Goal: Transaction & Acquisition: Download file/media

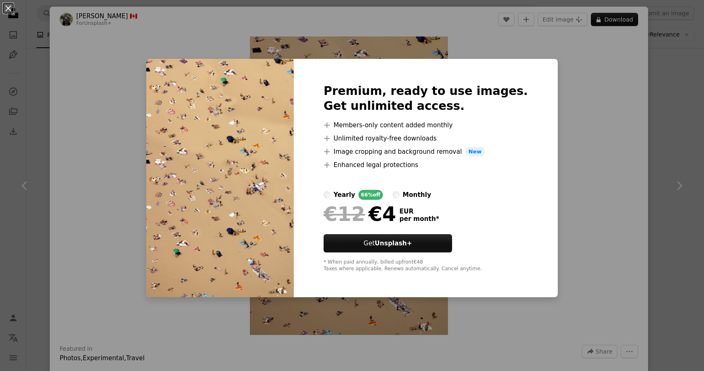
scroll to position [13, 0]
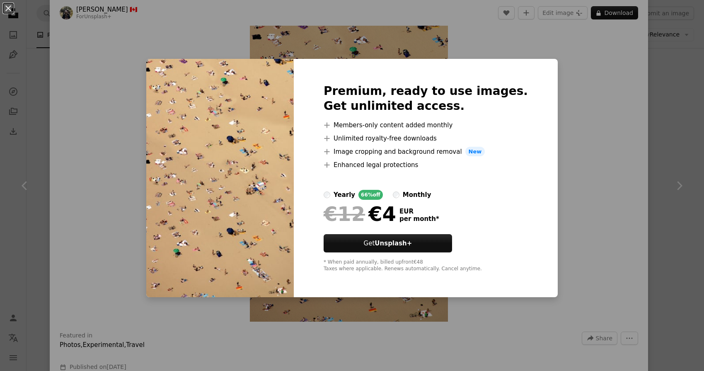
click at [573, 128] on div "An X shape Premium, ready to use images. Get unlimited access. A plus sign Memb…" at bounding box center [352, 185] width 704 height 371
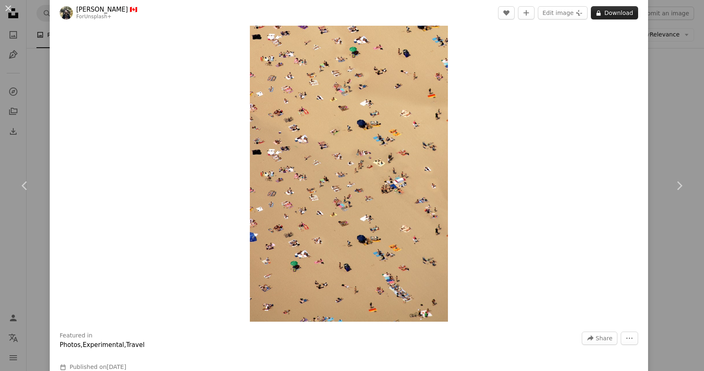
click at [611, 17] on button "A lock Download" at bounding box center [614, 12] width 47 height 13
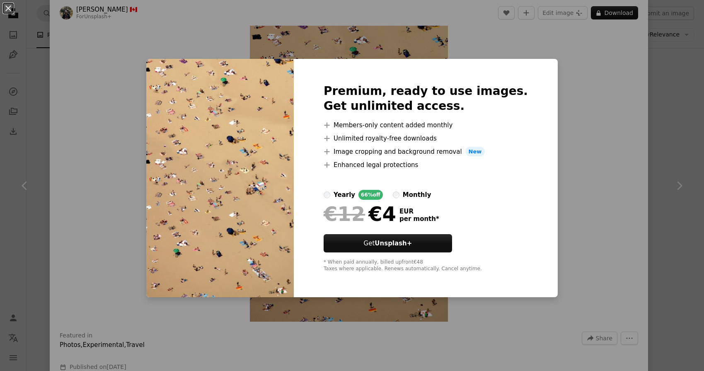
click at [585, 44] on div "An X shape Premium, ready to use images. Get unlimited access. A plus sign Memb…" at bounding box center [352, 185] width 704 height 371
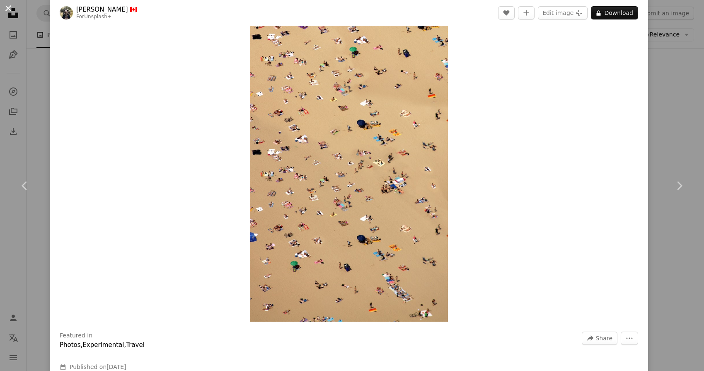
click at [6, 11] on button "An X shape" at bounding box center [8, 8] width 10 height 10
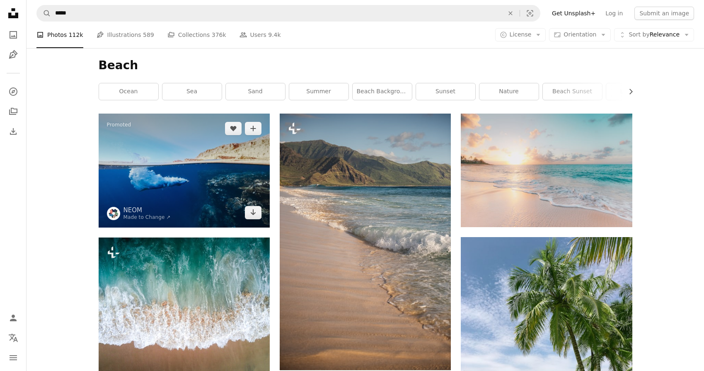
click at [208, 163] on img at bounding box center [184, 171] width 171 height 114
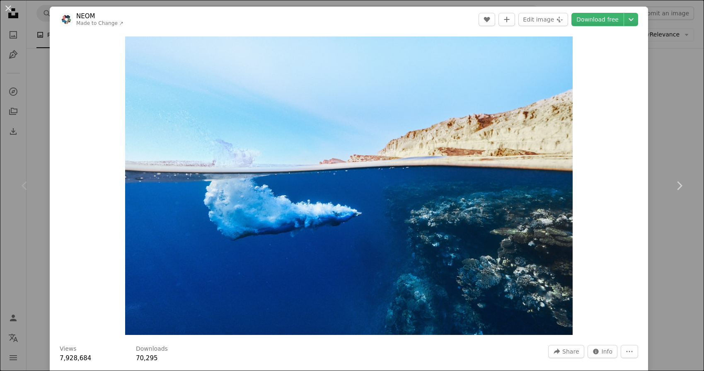
click at [701, 82] on div "An X shape Chevron left Chevron right NEOM Made to Change ↗ A heart A plus sign…" at bounding box center [352, 185] width 704 height 371
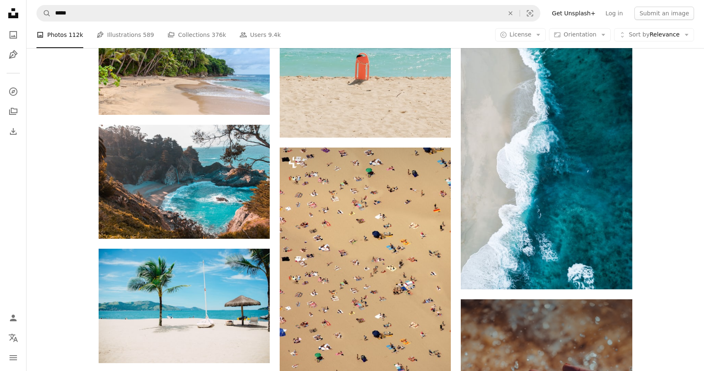
scroll to position [635, 0]
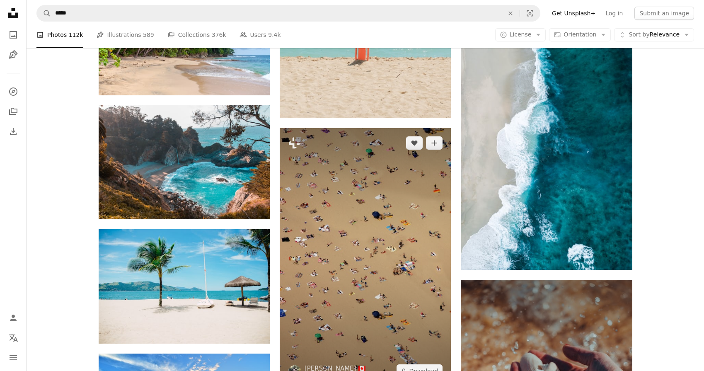
click at [366, 204] on img at bounding box center [365, 257] width 171 height 258
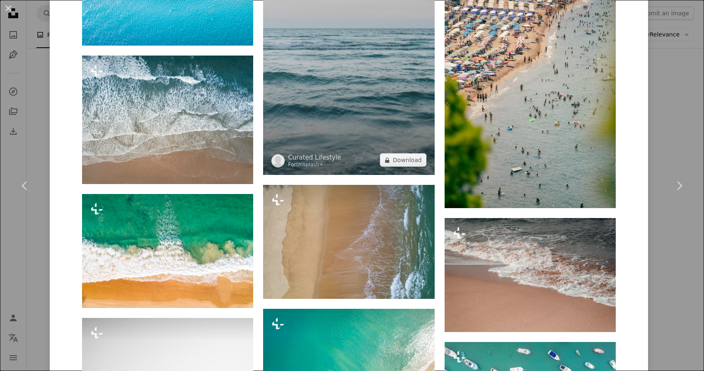
scroll to position [1634, 0]
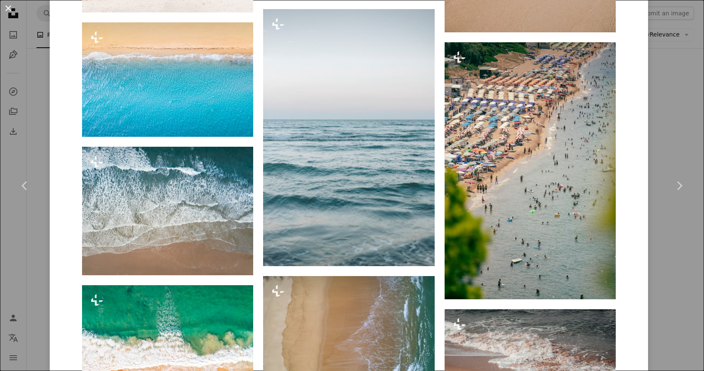
click at [7, 9] on button "An X shape" at bounding box center [8, 8] width 10 height 10
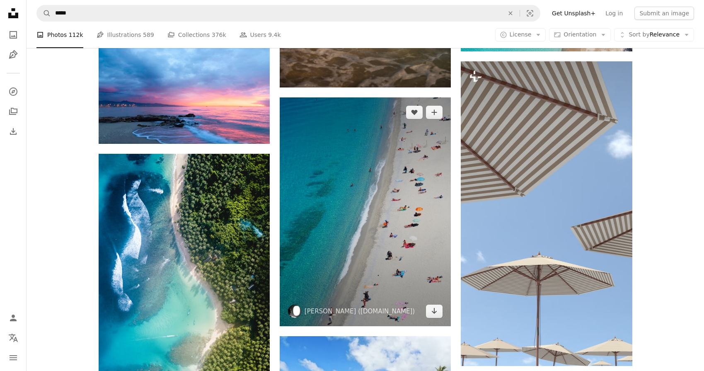
scroll to position [1849, 0]
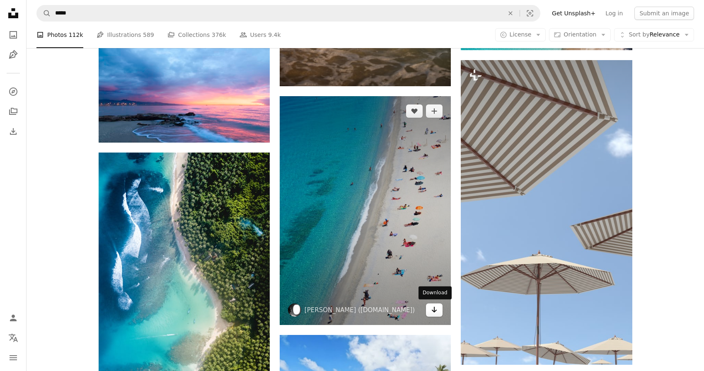
click at [431, 307] on icon "Arrow pointing down" at bounding box center [434, 310] width 7 height 10
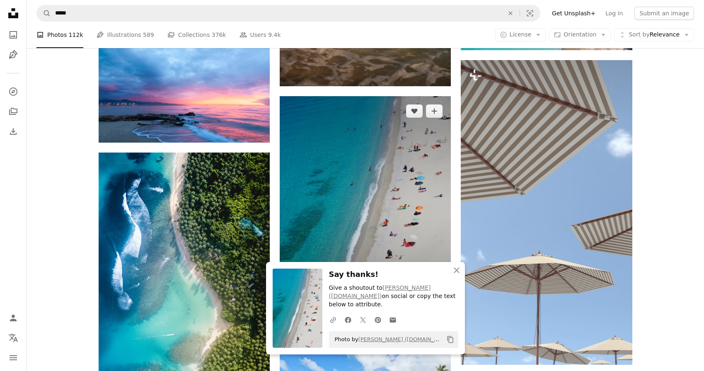
click at [409, 226] on img at bounding box center [365, 210] width 171 height 228
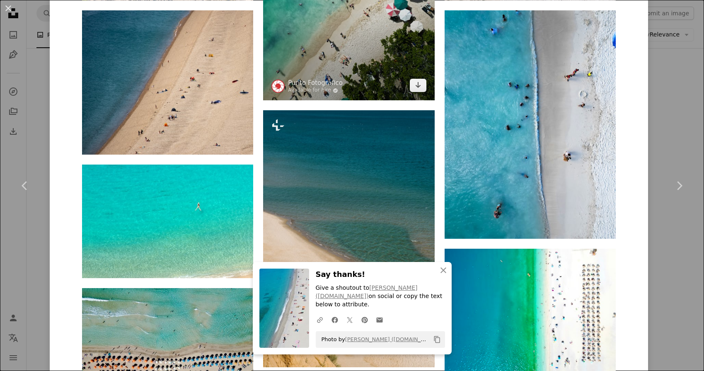
scroll to position [1228, 0]
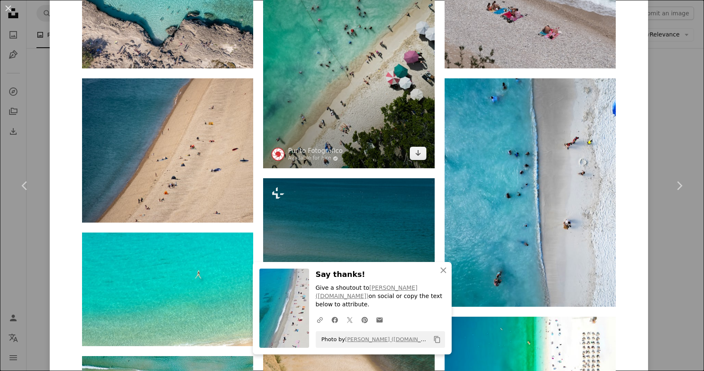
click at [359, 89] on img at bounding box center [348, 54] width 171 height 228
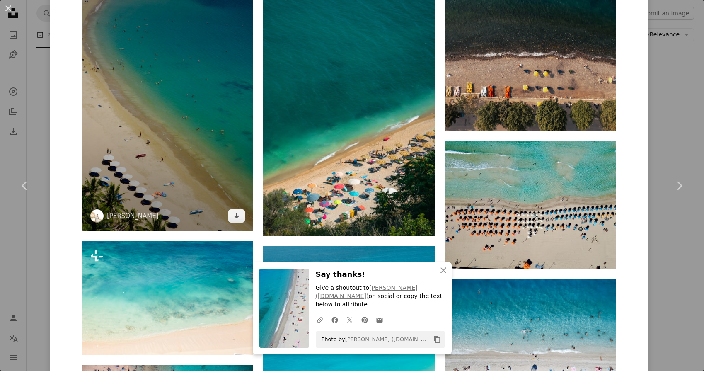
scroll to position [885, 0]
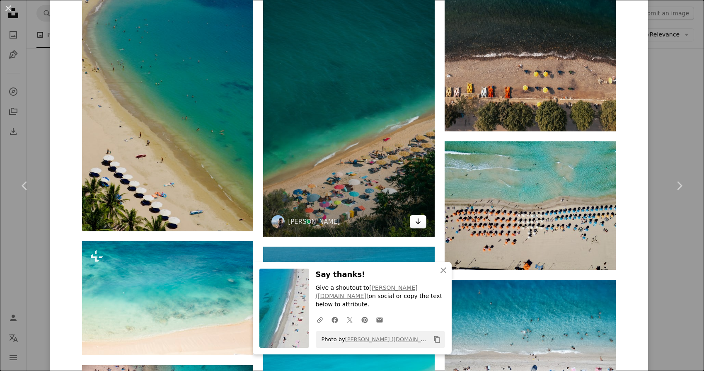
click at [421, 219] on icon "Download" at bounding box center [417, 221] width 5 height 6
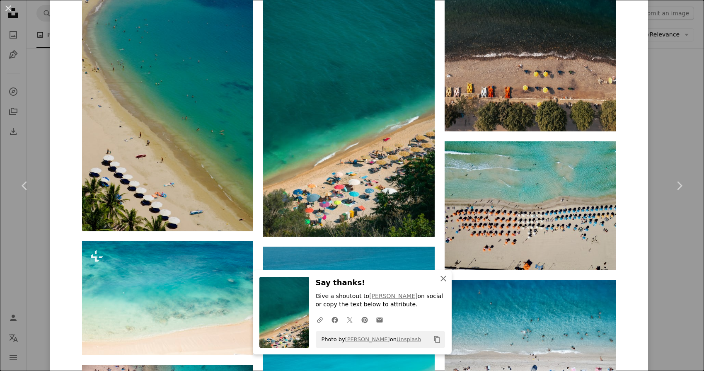
click at [445, 278] on icon "button" at bounding box center [444, 279] width 6 height 6
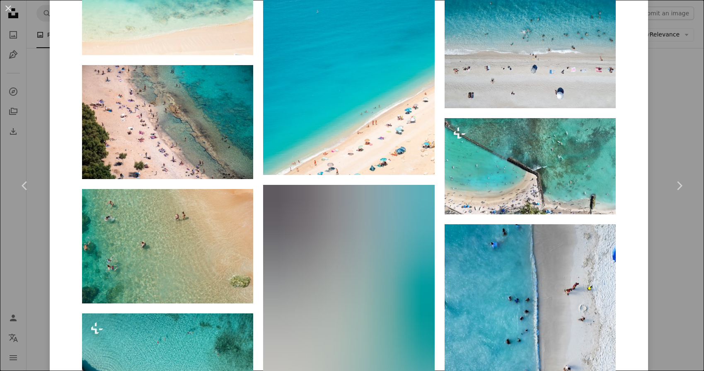
scroll to position [1184, 0]
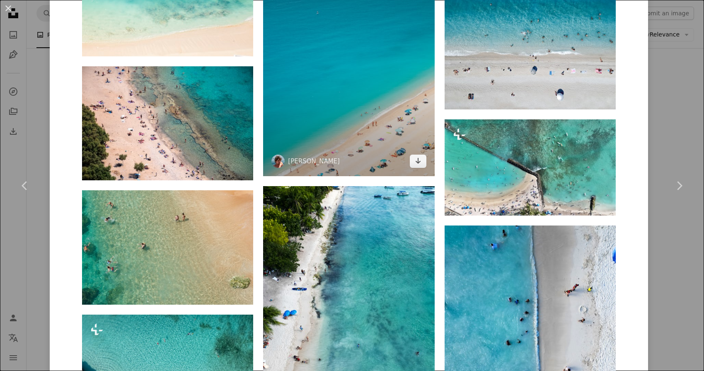
click at [391, 131] on img at bounding box center [348, 62] width 171 height 228
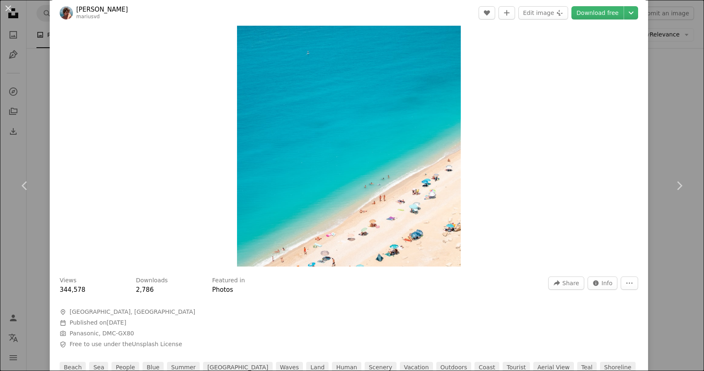
scroll to position [68, 0]
click at [620, 15] on link "Download free" at bounding box center [597, 12] width 52 height 13
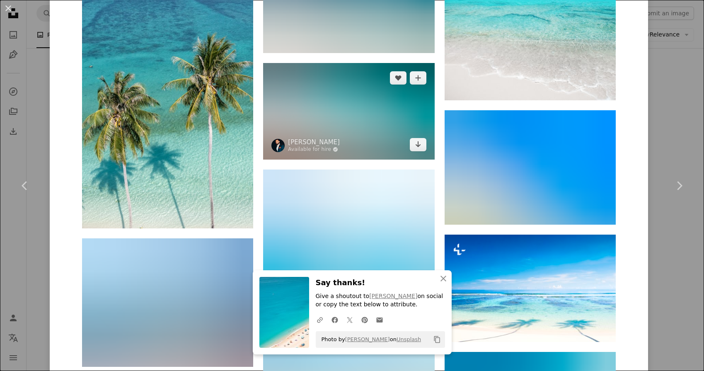
scroll to position [1268, 0]
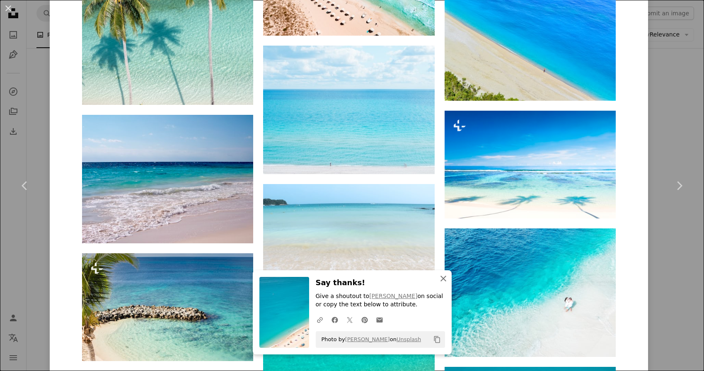
click at [443, 279] on icon "An X shape" at bounding box center [443, 279] width 10 height 10
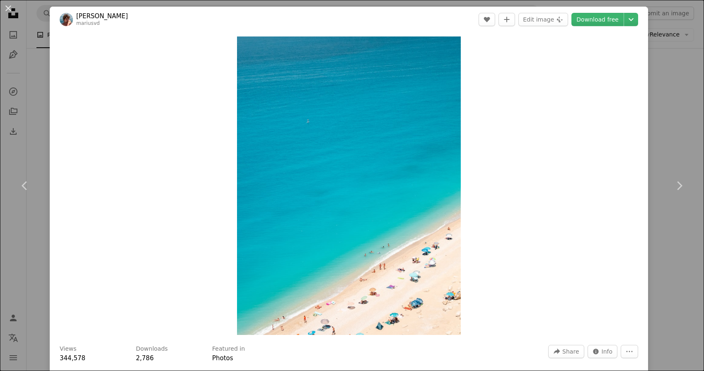
scroll to position [0, 0]
click at [8, 5] on button "An X shape" at bounding box center [8, 8] width 10 height 10
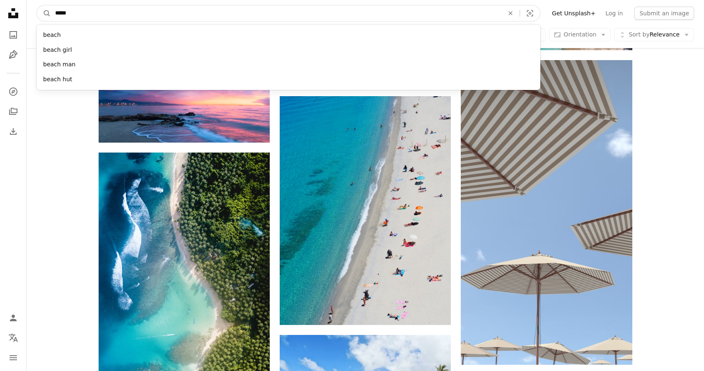
drag, startPoint x: 104, startPoint y: 14, endPoint x: -5, endPoint y: 0, distance: 109.8
click at [0, 0] on html "A X shape Unsplash uses cookies and similar technologies to secure our site, pr…" at bounding box center [352, 234] width 704 height 4167
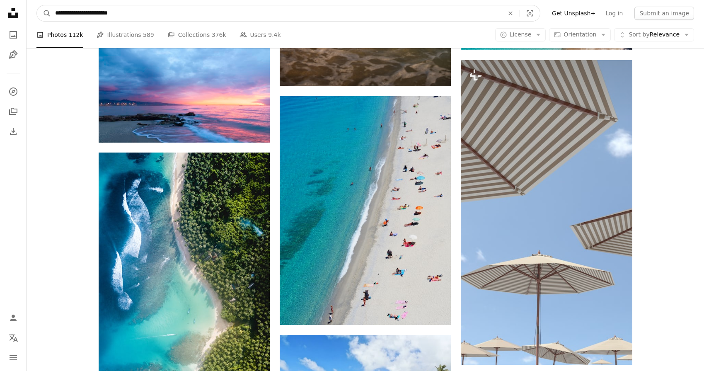
type input "**********"
click at [44, 13] on button "A magnifying glass" at bounding box center [44, 13] width 14 height 16
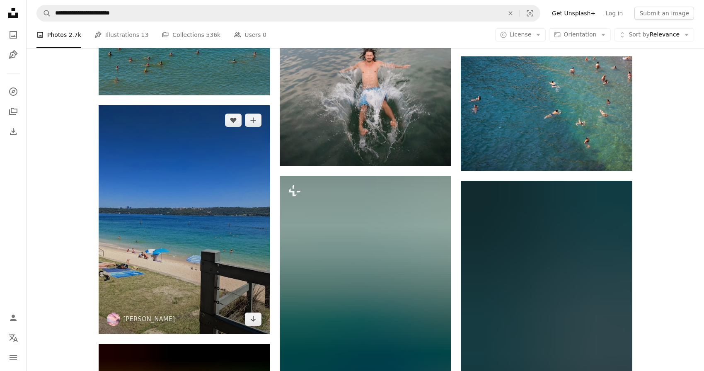
scroll to position [894, 0]
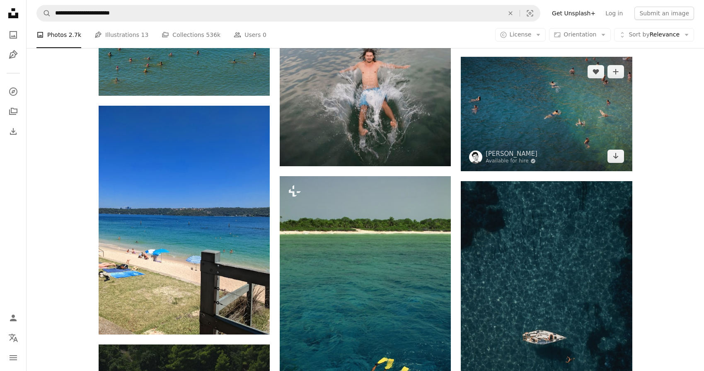
click at [559, 111] on img at bounding box center [546, 114] width 171 height 114
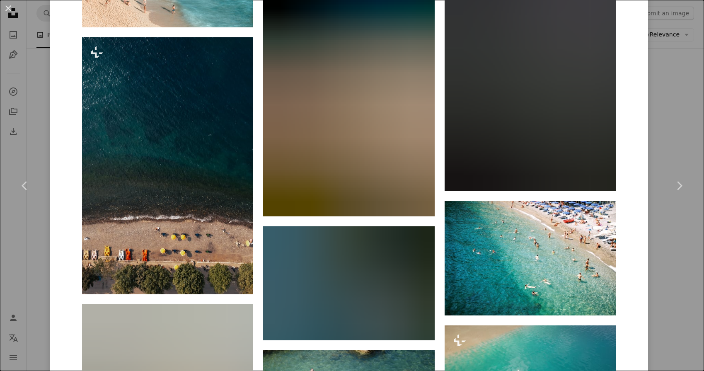
scroll to position [2104, 0]
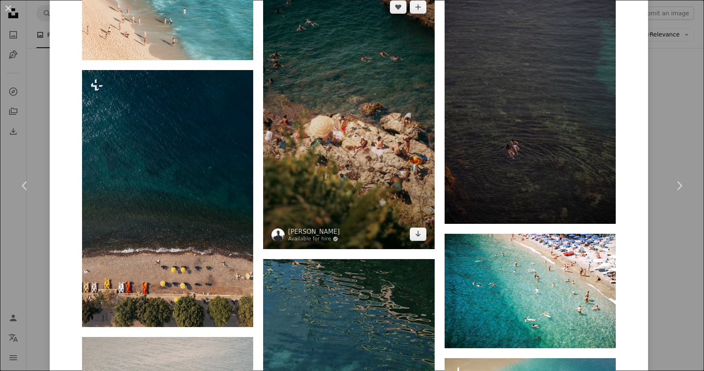
click at [371, 119] on img at bounding box center [348, 120] width 171 height 257
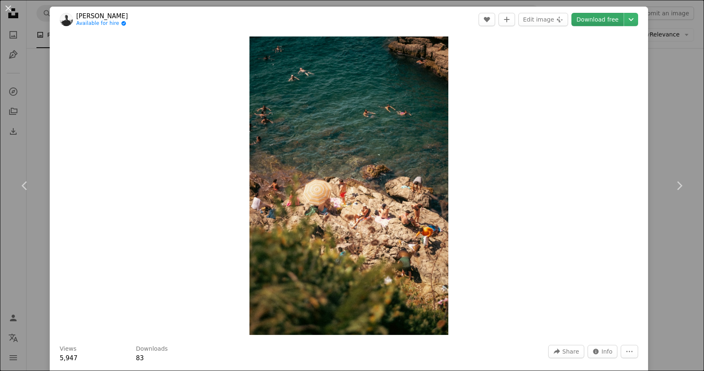
click at [608, 17] on link "Download free" at bounding box center [597, 19] width 52 height 13
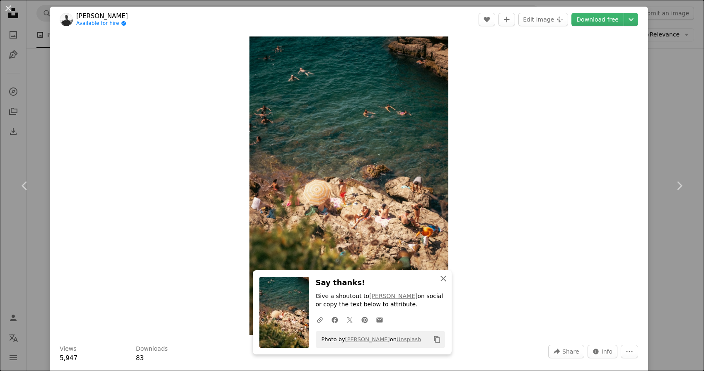
click at [444, 280] on icon "An X shape" at bounding box center [443, 279] width 10 height 10
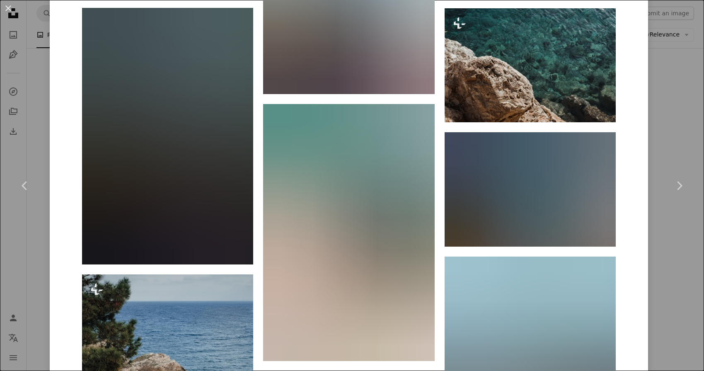
scroll to position [1551, 0]
